Goal: Task Accomplishment & Management: Complete application form

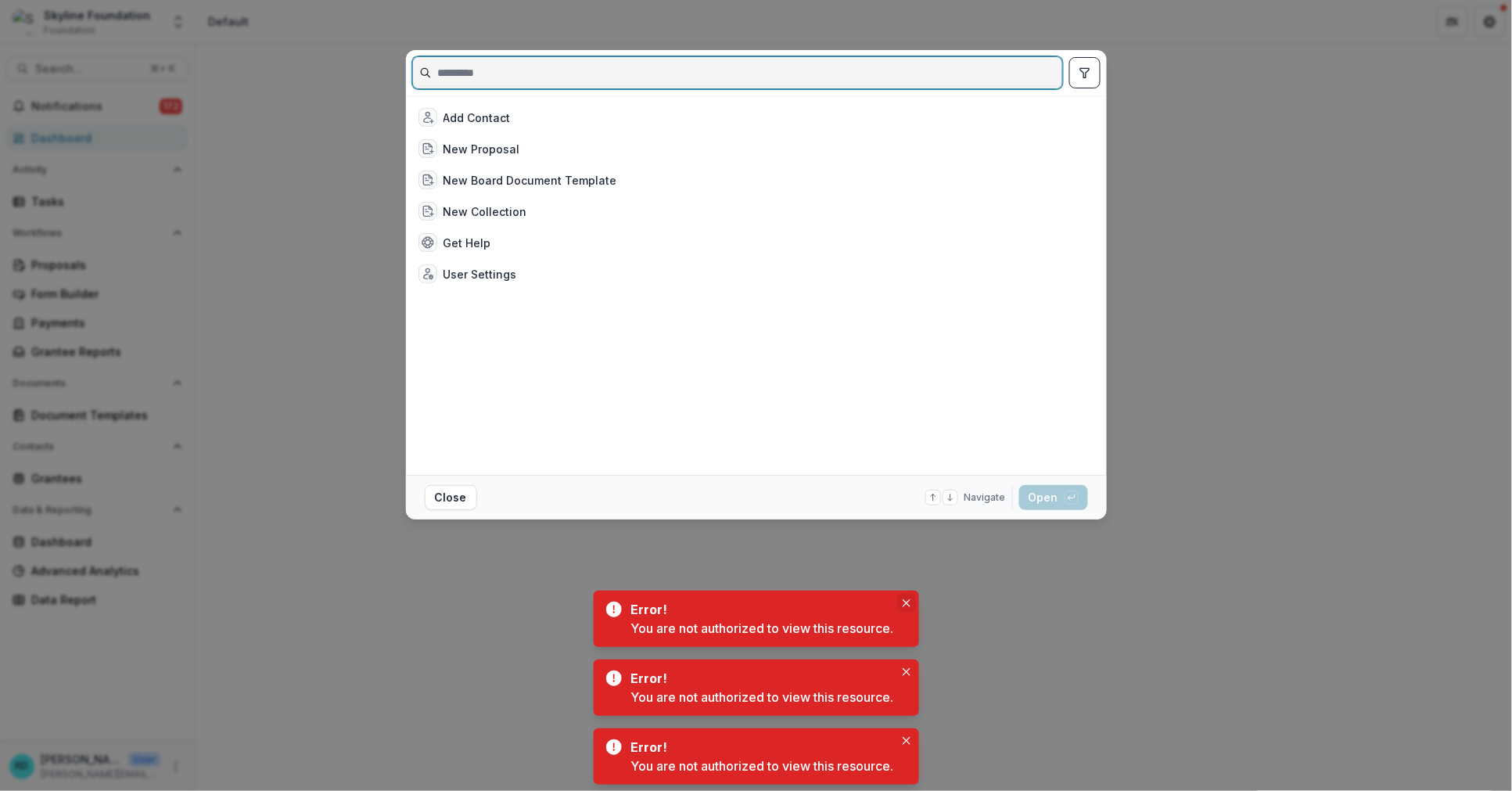
click at [910, 608] on button "Close" at bounding box center [906, 603] width 19 height 19
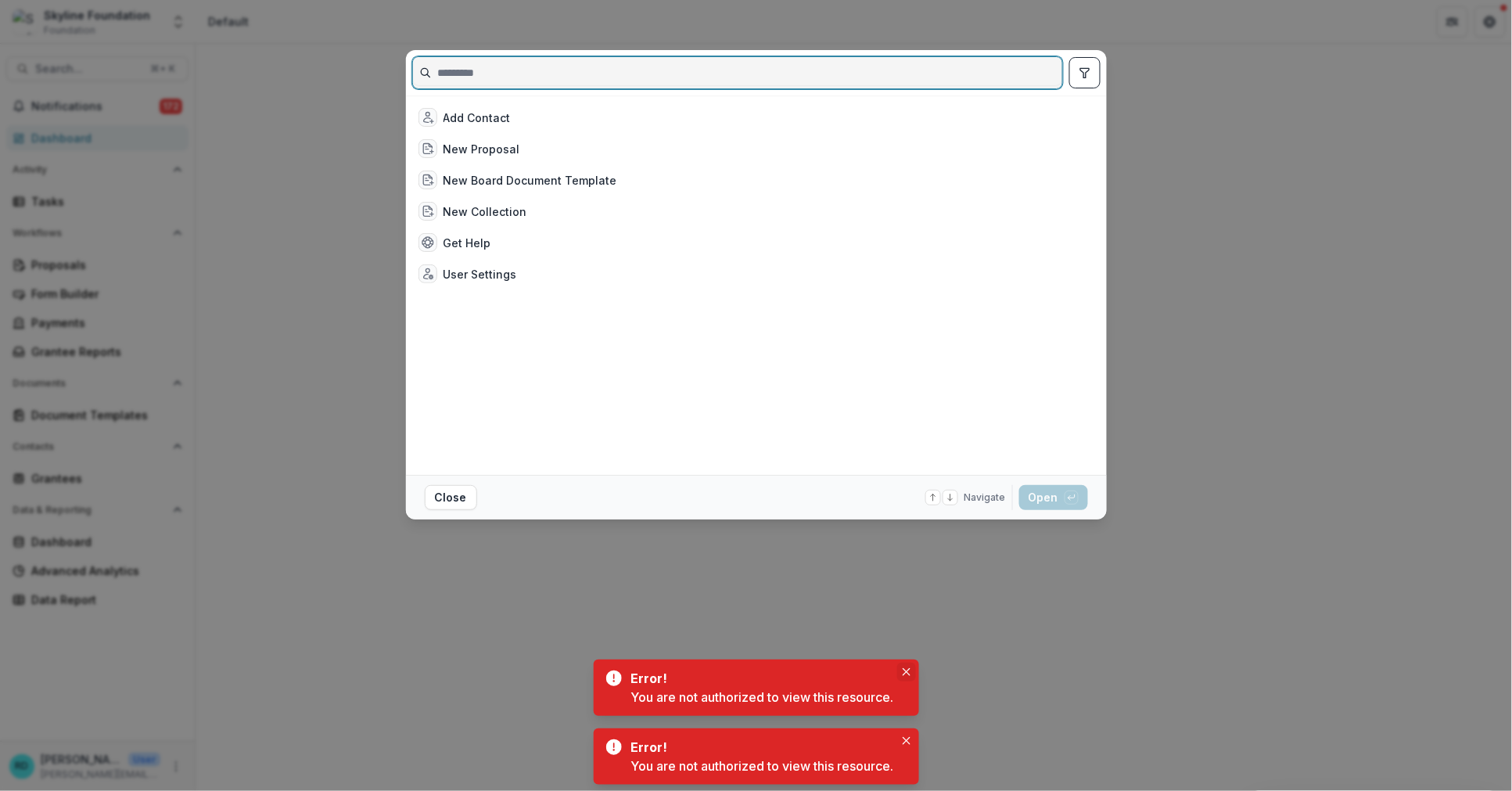
click at [913, 675] on button "Close" at bounding box center [906, 672] width 19 height 19
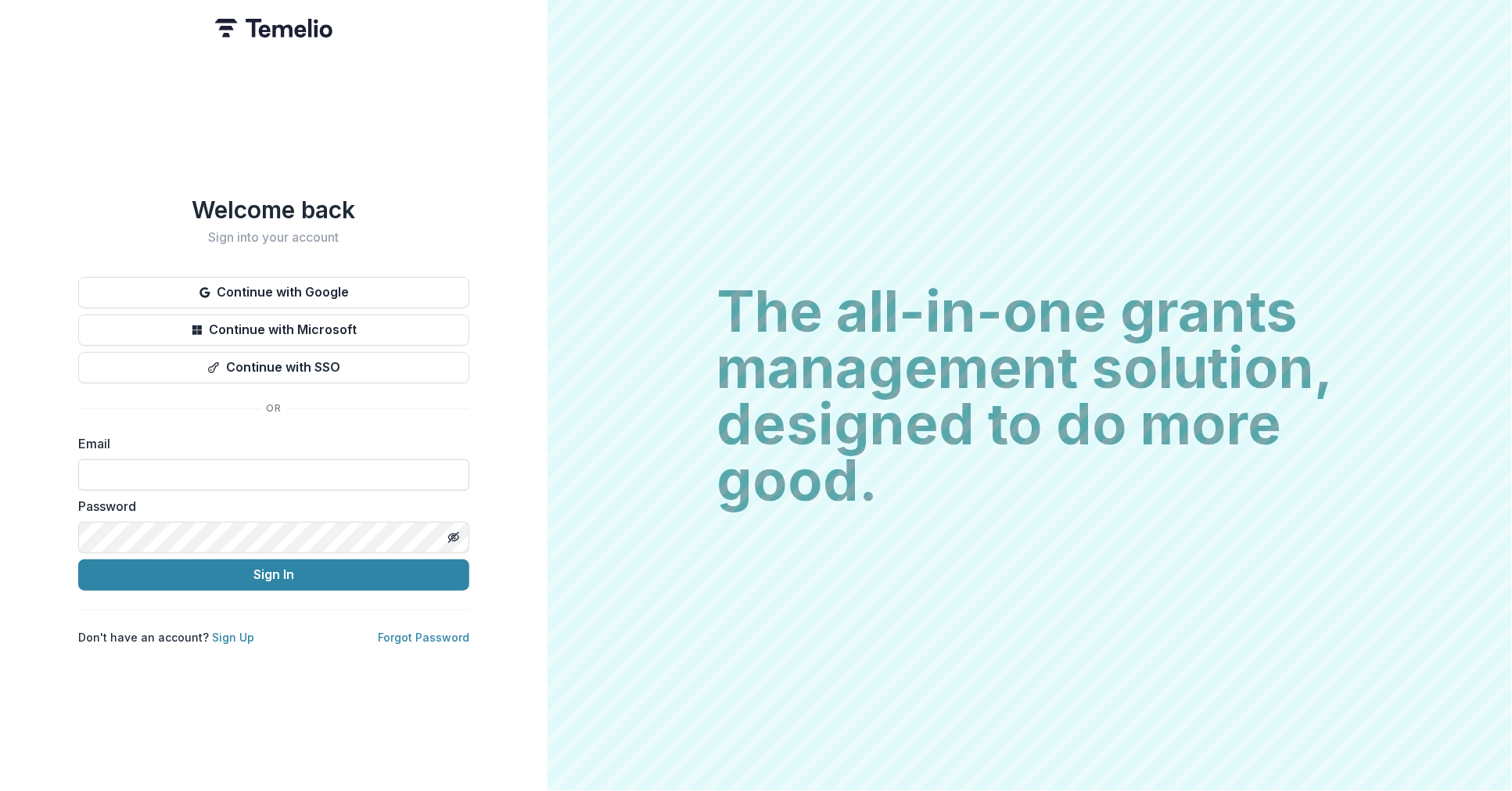
click at [230, 463] on input at bounding box center [273, 475] width 391 height 32
type input "**********"
click at [230, 583] on button "Sign In" at bounding box center [273, 575] width 391 height 32
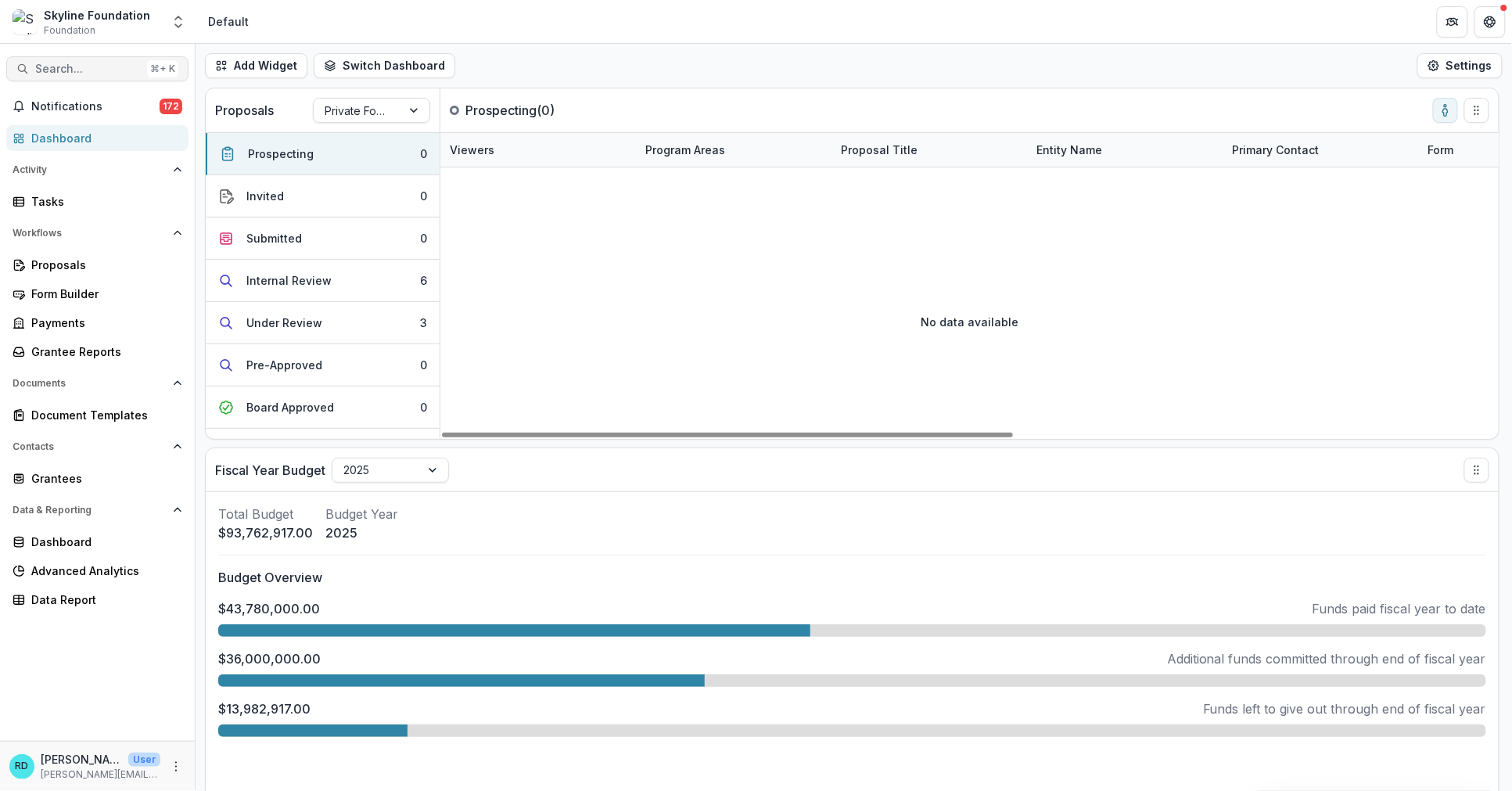
click at [50, 72] on span "Search..." at bounding box center [88, 68] width 106 height 13
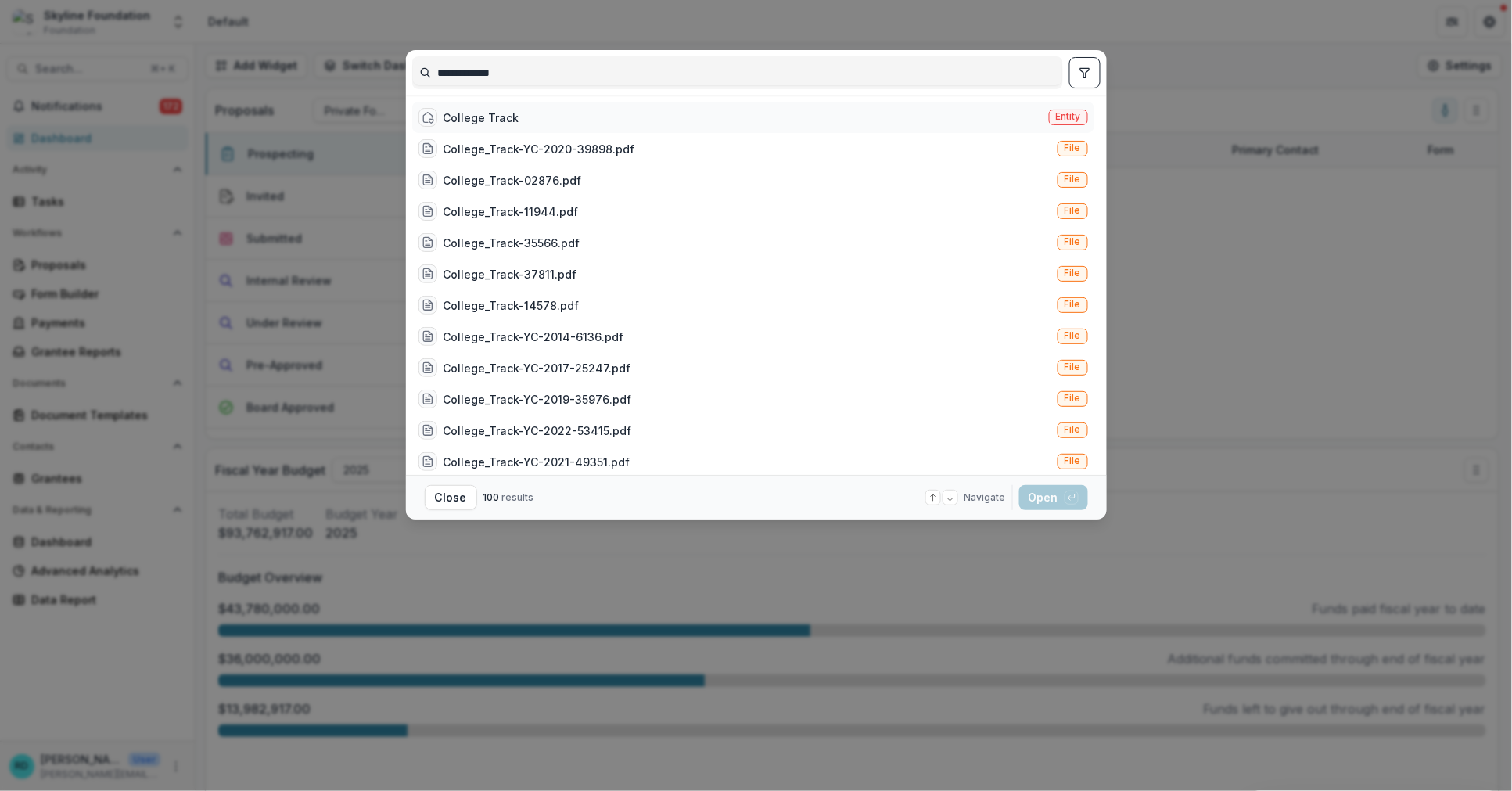
type input "**********"
click at [544, 126] on div "College Track Entity" at bounding box center [753, 118] width 682 height 32
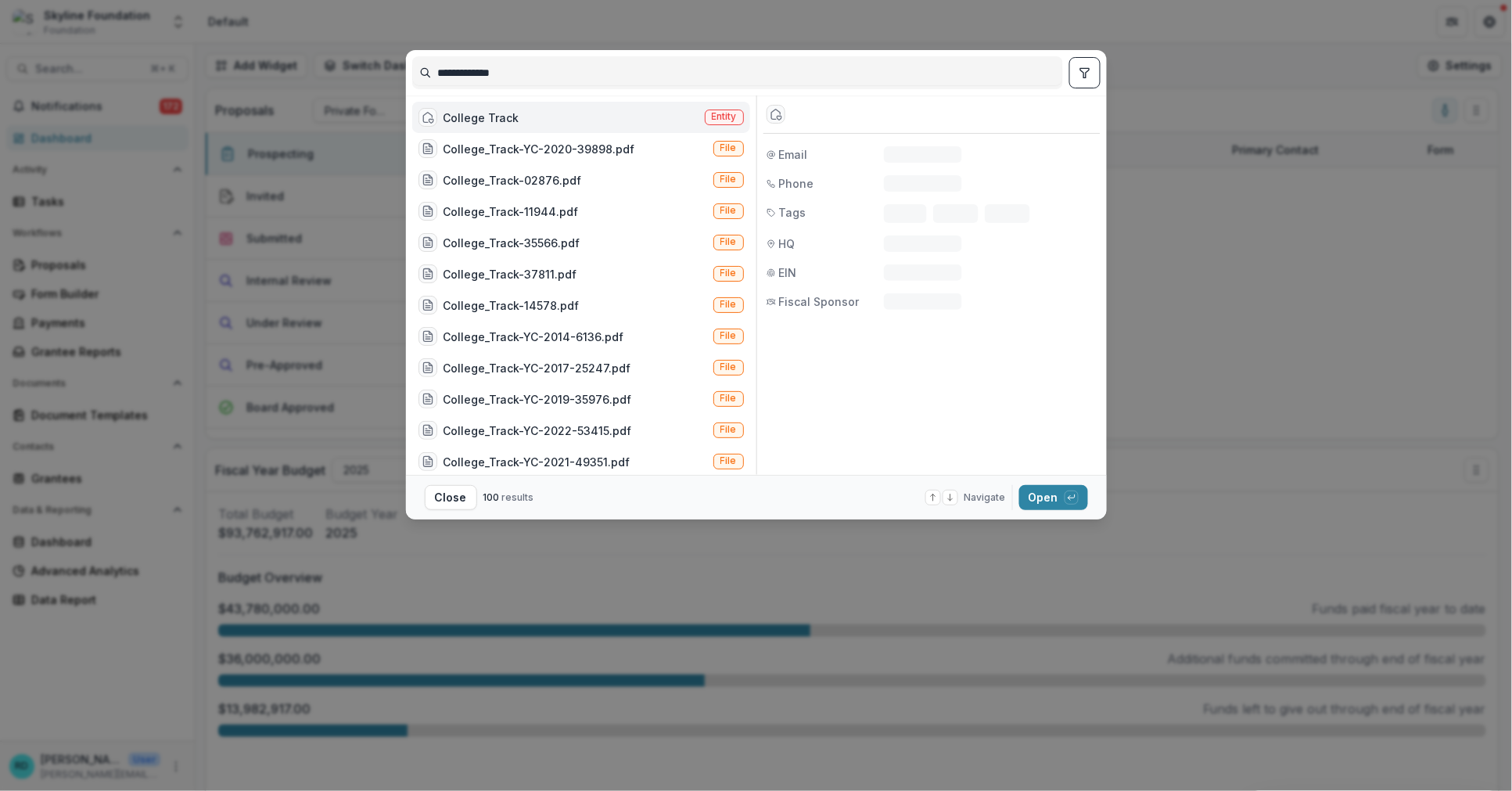
click at [544, 126] on div "College Track Entity" at bounding box center [582, 118] width 338 height 32
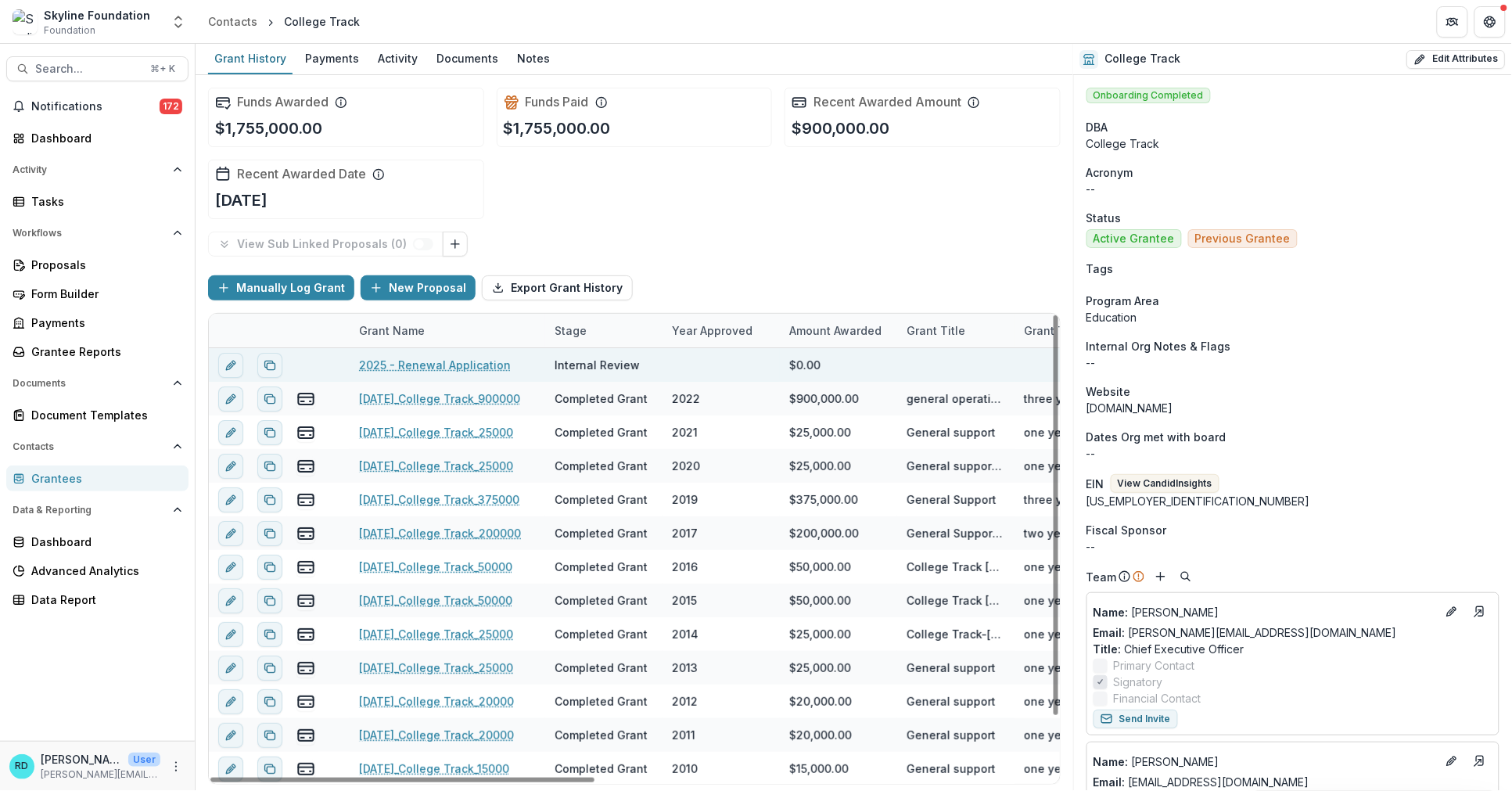
click at [450, 362] on link "2025 - Renewal Application" at bounding box center [434, 365] width 151 height 17
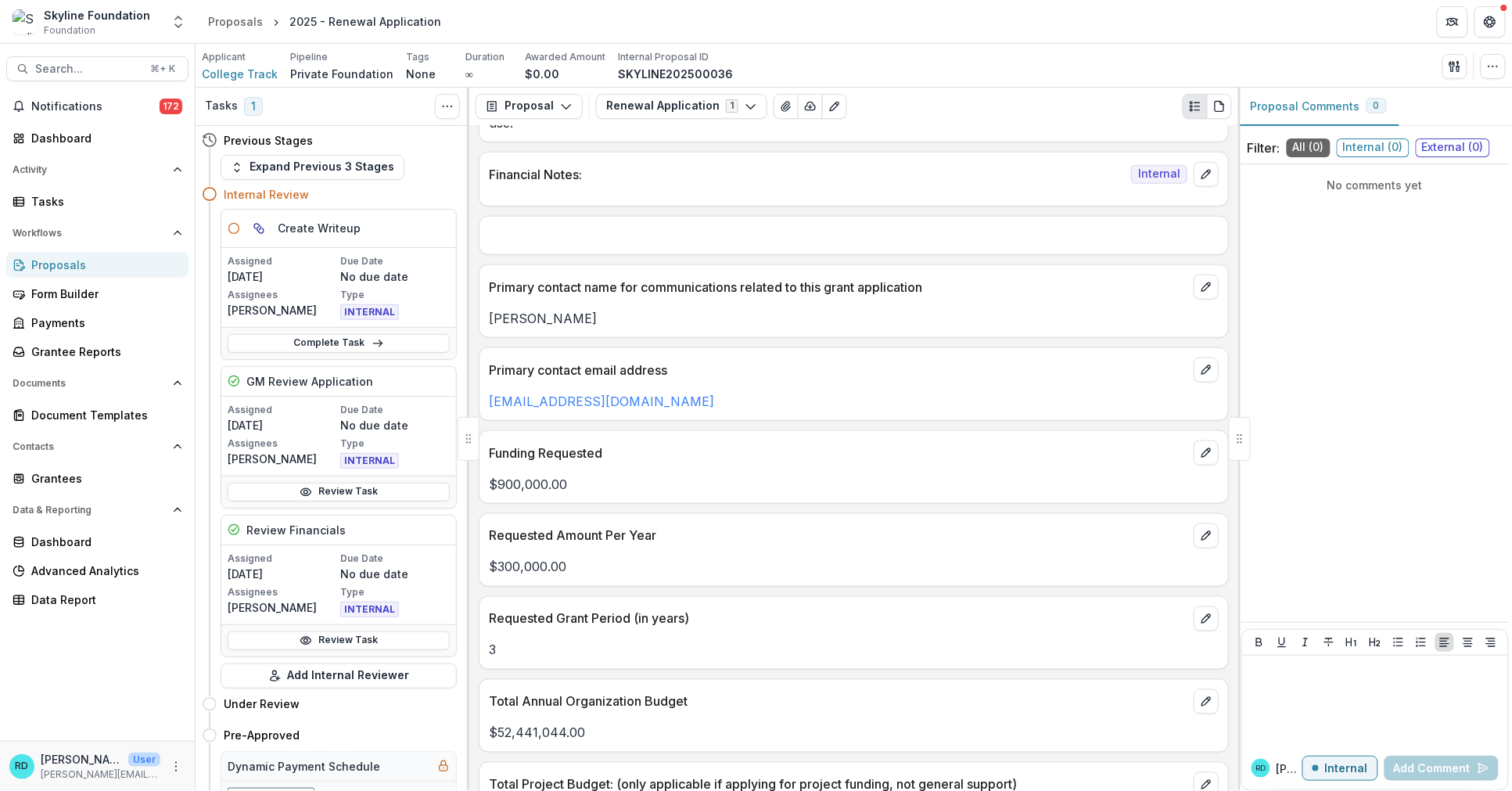
scroll to position [2742, 0]
